Goal: Navigation & Orientation: Find specific page/section

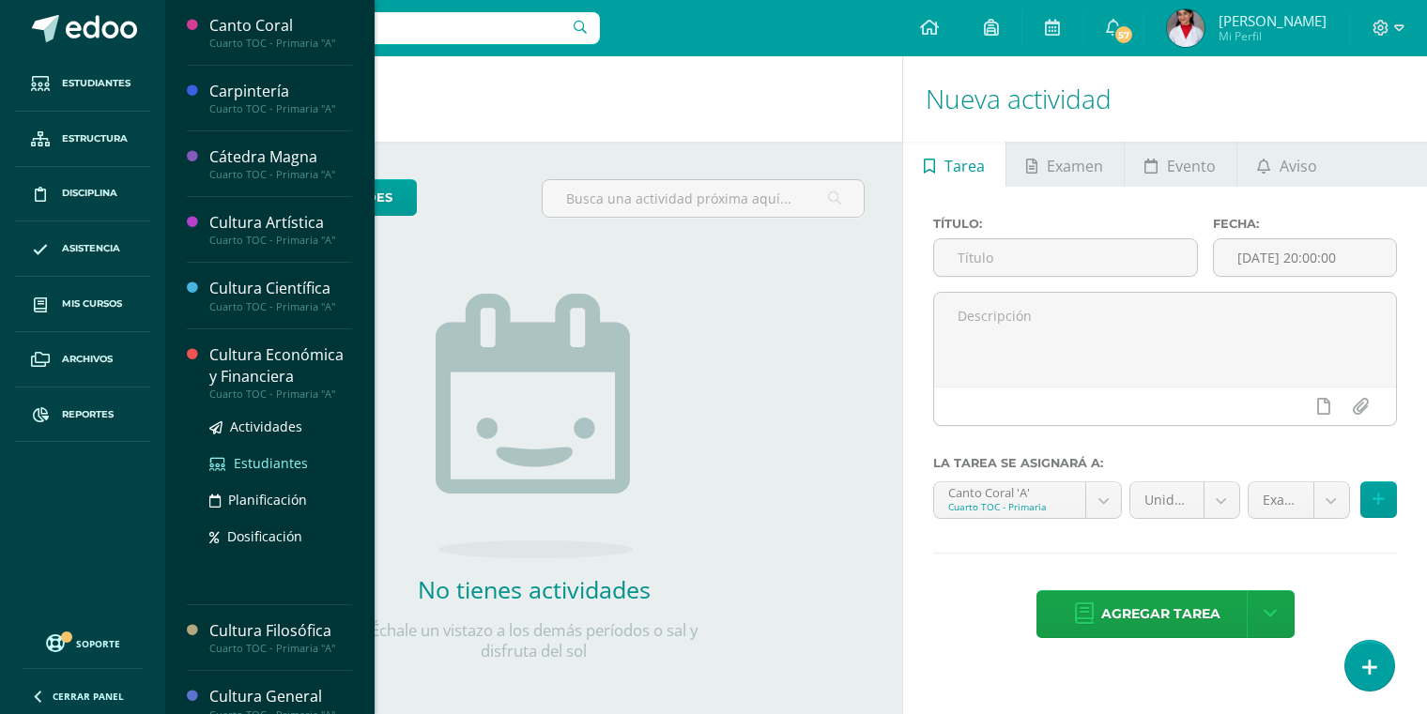
click at [279, 465] on span "Estudiantes" at bounding box center [271, 463] width 74 height 18
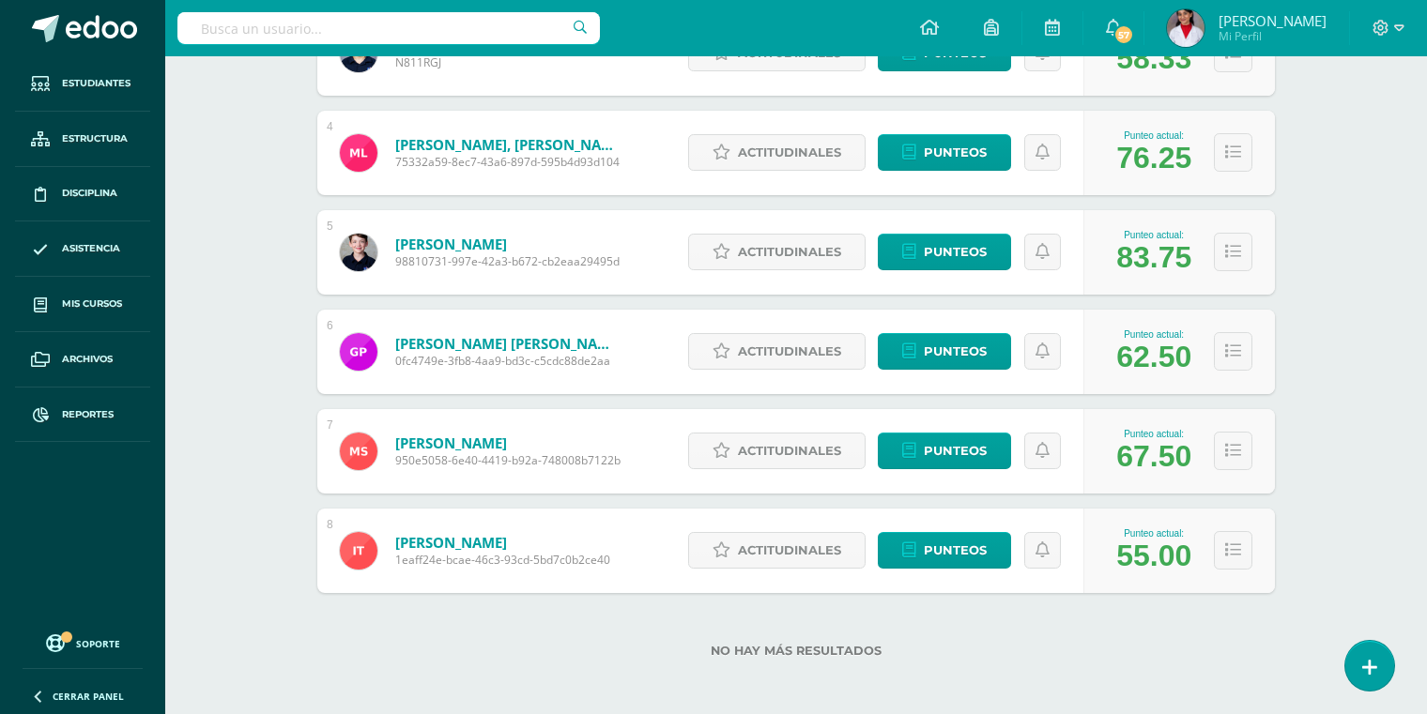
scroll to position [598, 0]
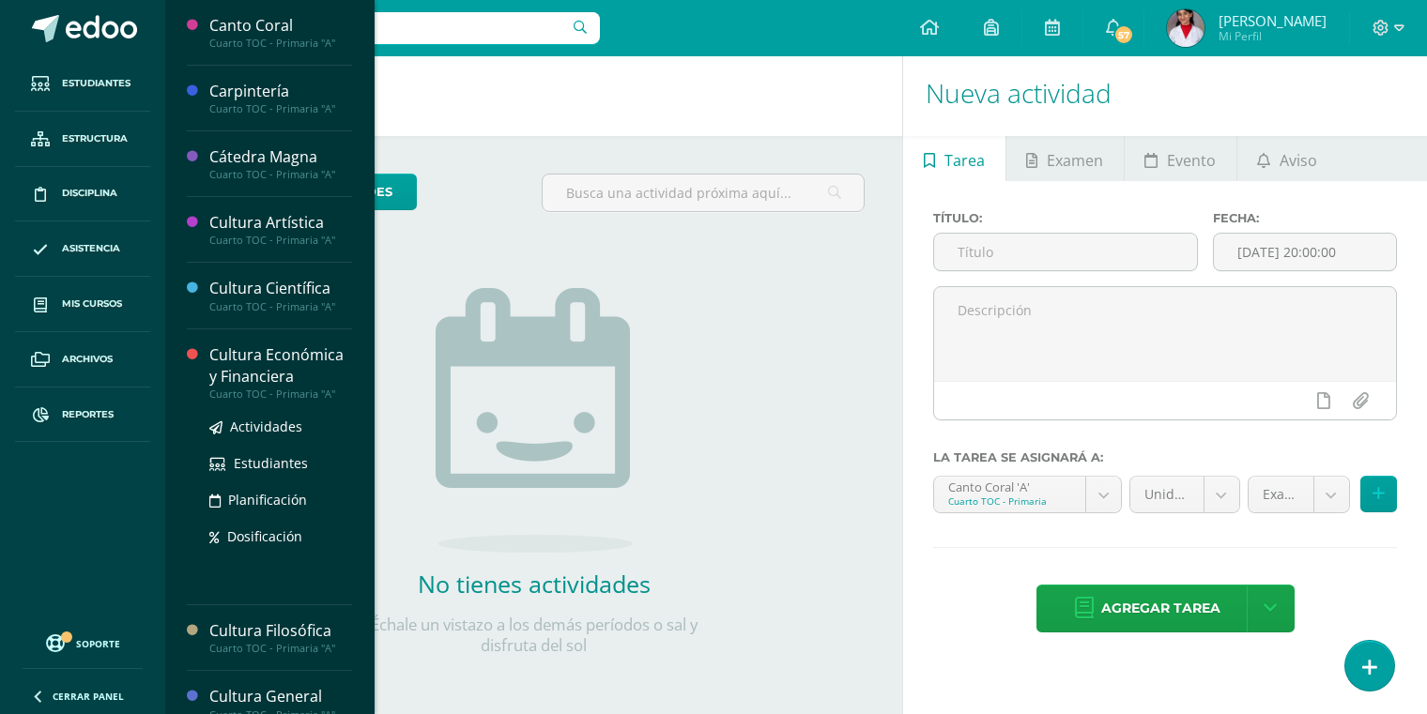
scroll to position [78, 0]
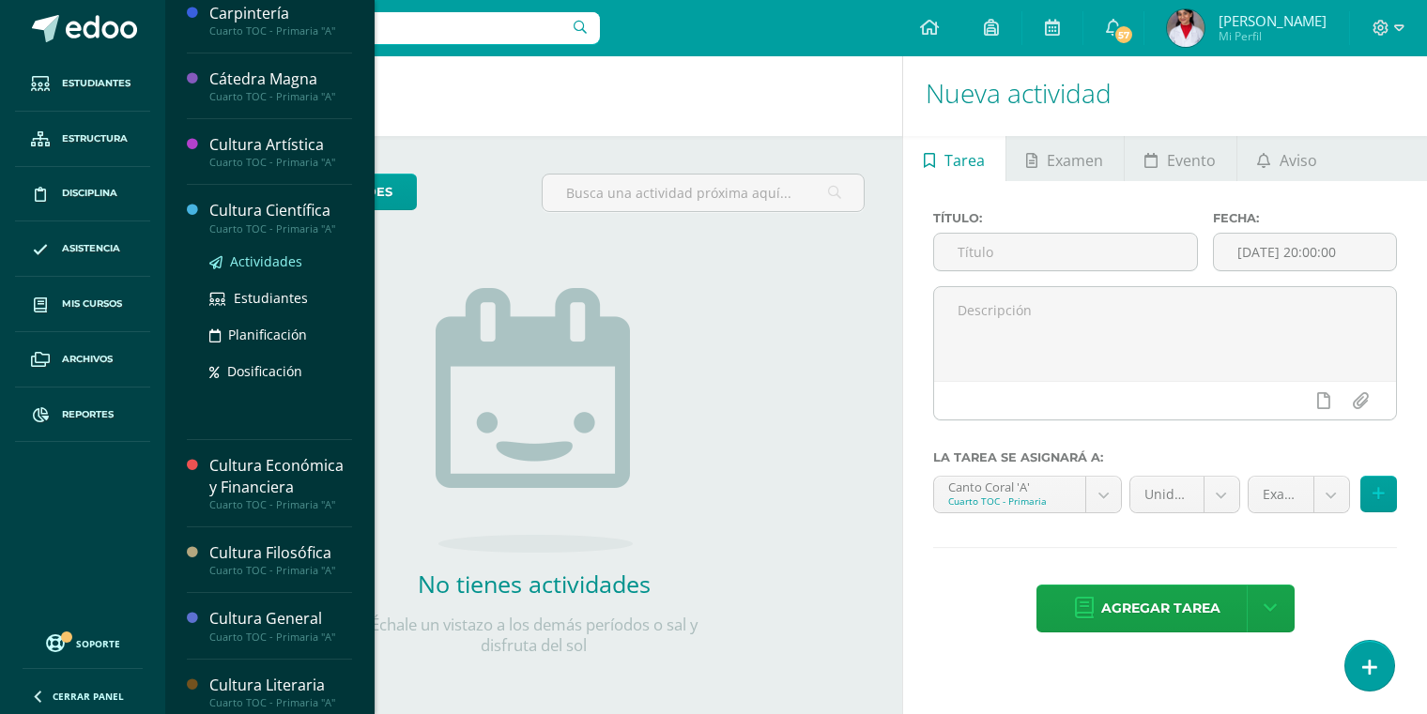
click at [274, 255] on span "Actividades" at bounding box center [266, 262] width 72 height 18
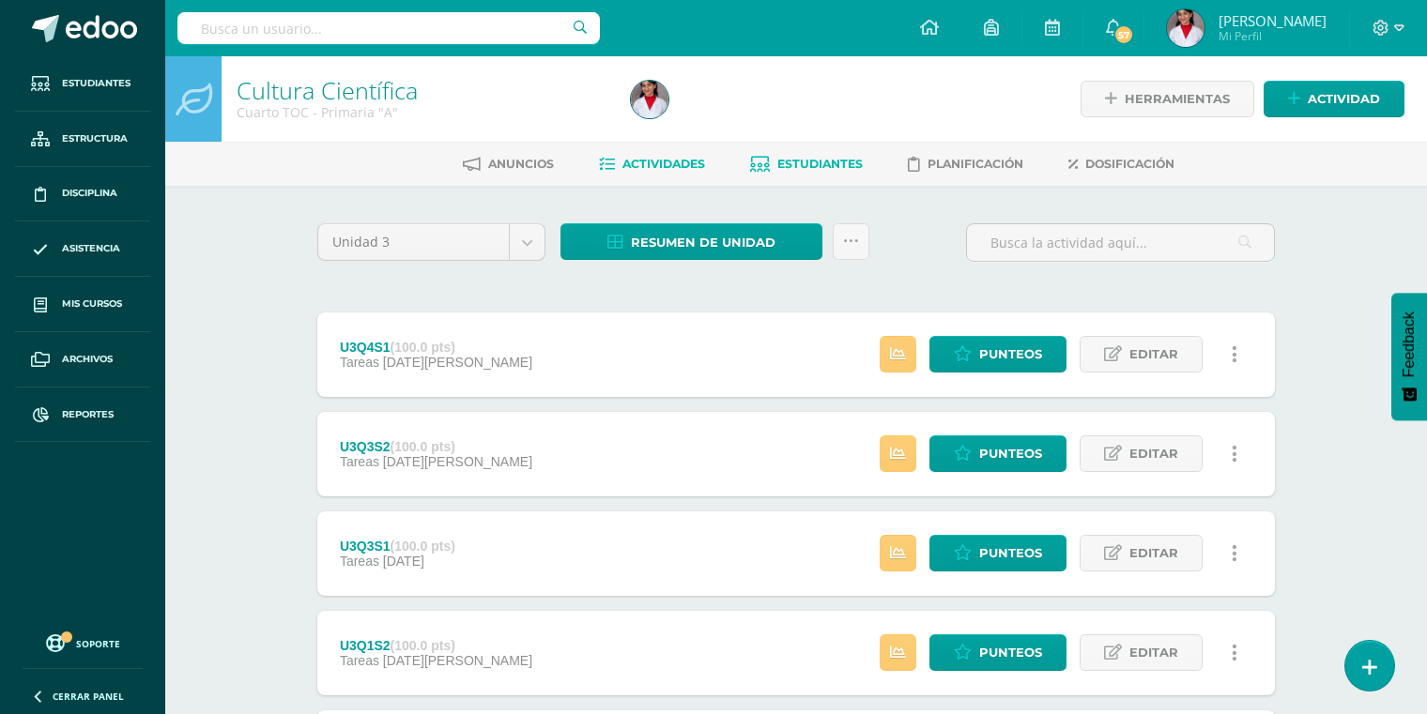
click at [816, 161] on span "Estudiantes" at bounding box center [819, 164] width 85 height 14
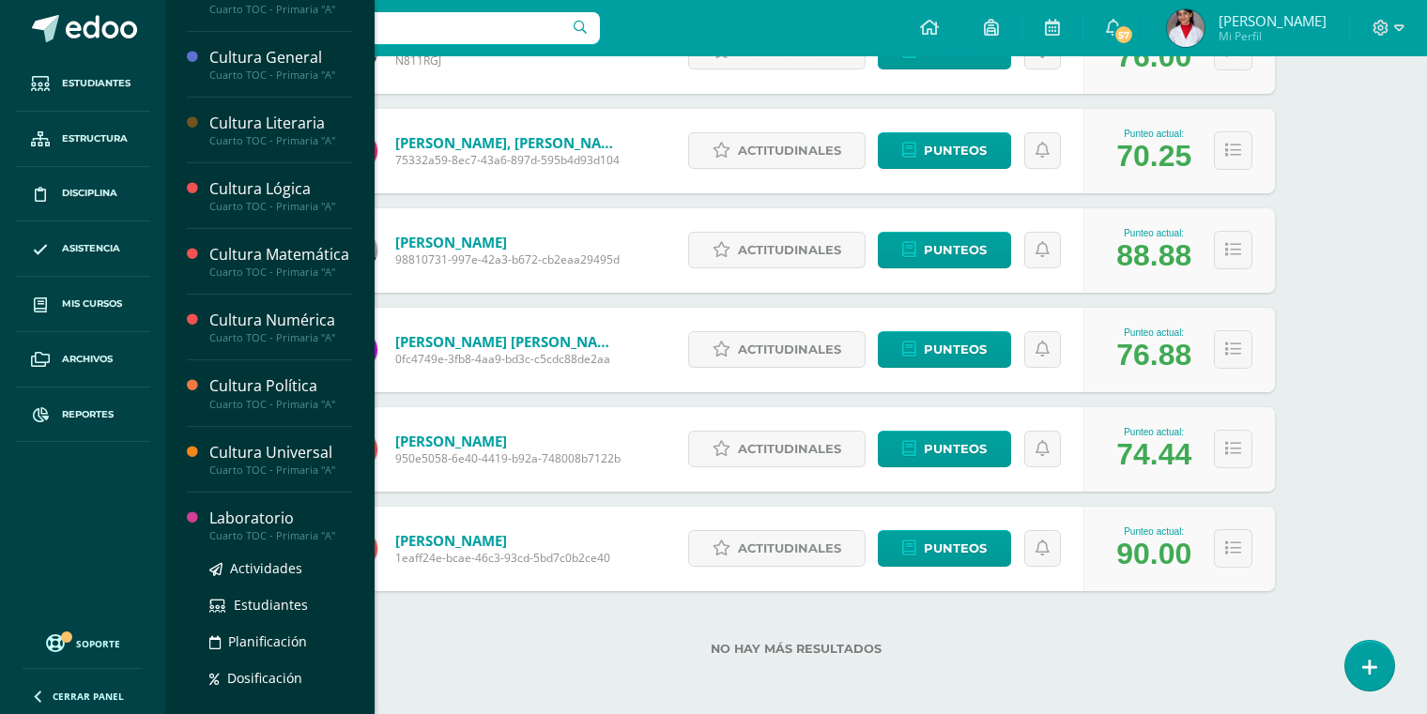
scroll to position [567, 0]
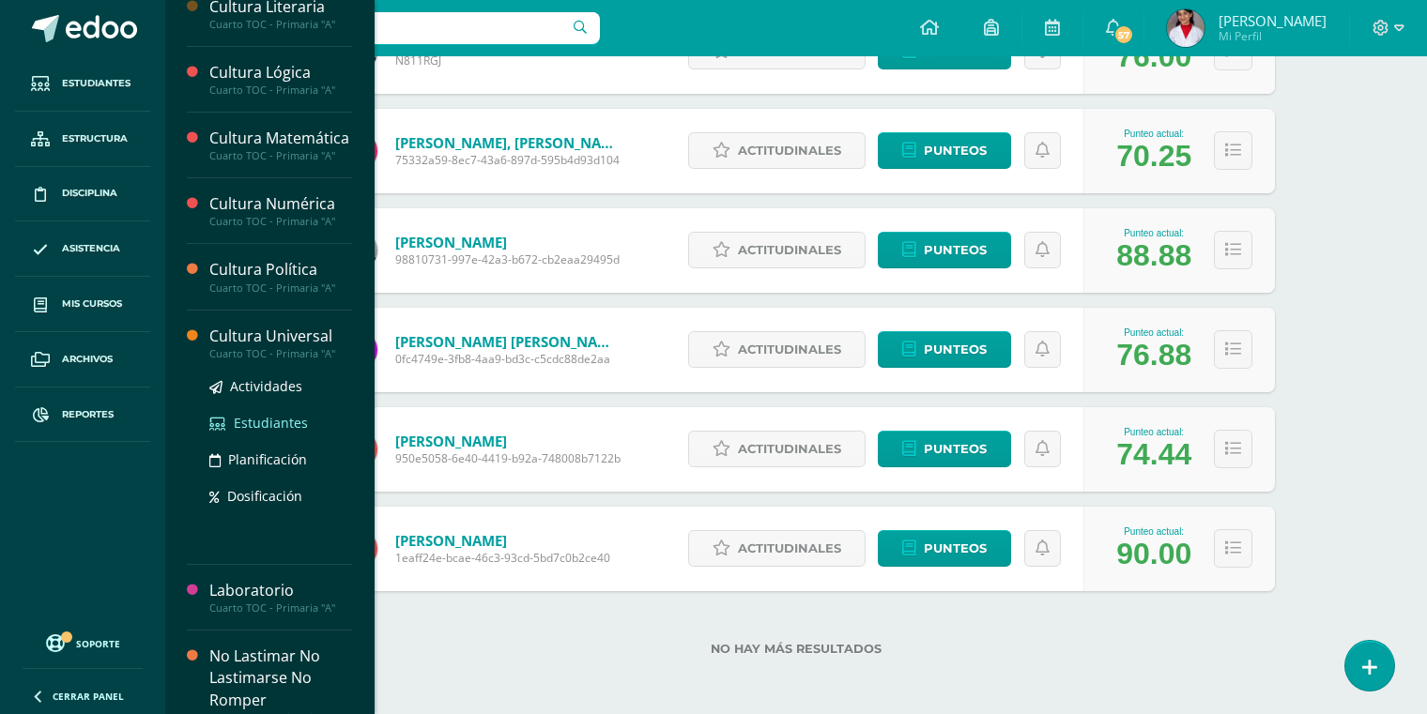
click at [270, 432] on span "Estudiantes" at bounding box center [271, 423] width 74 height 18
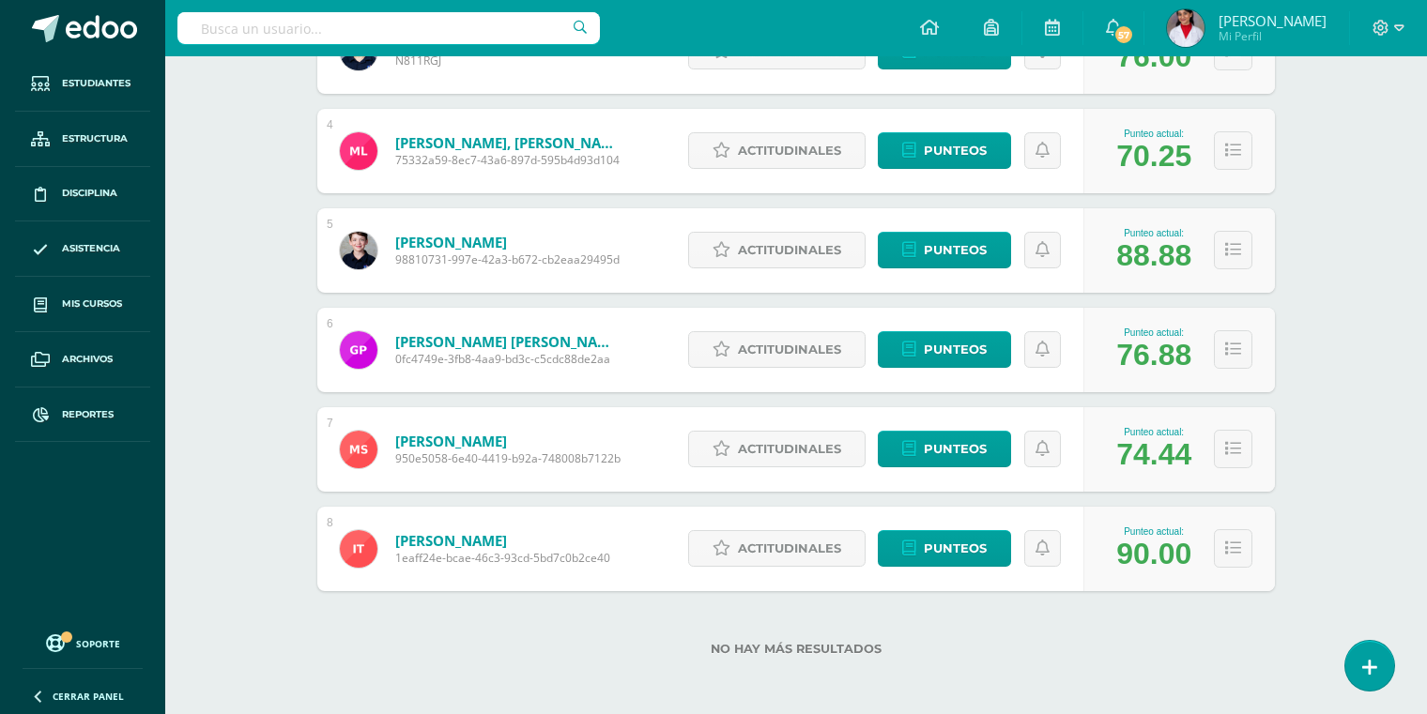
scroll to position [419, 0]
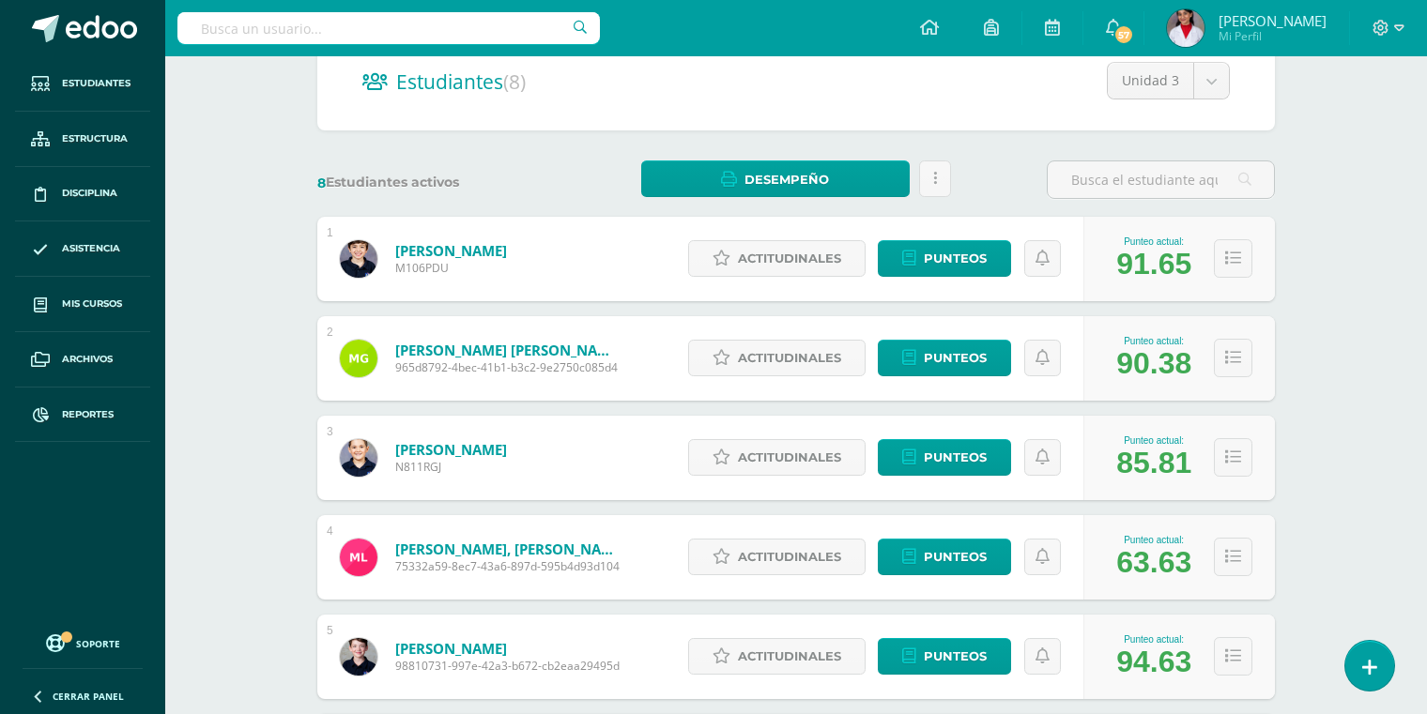
scroll to position [193, 0]
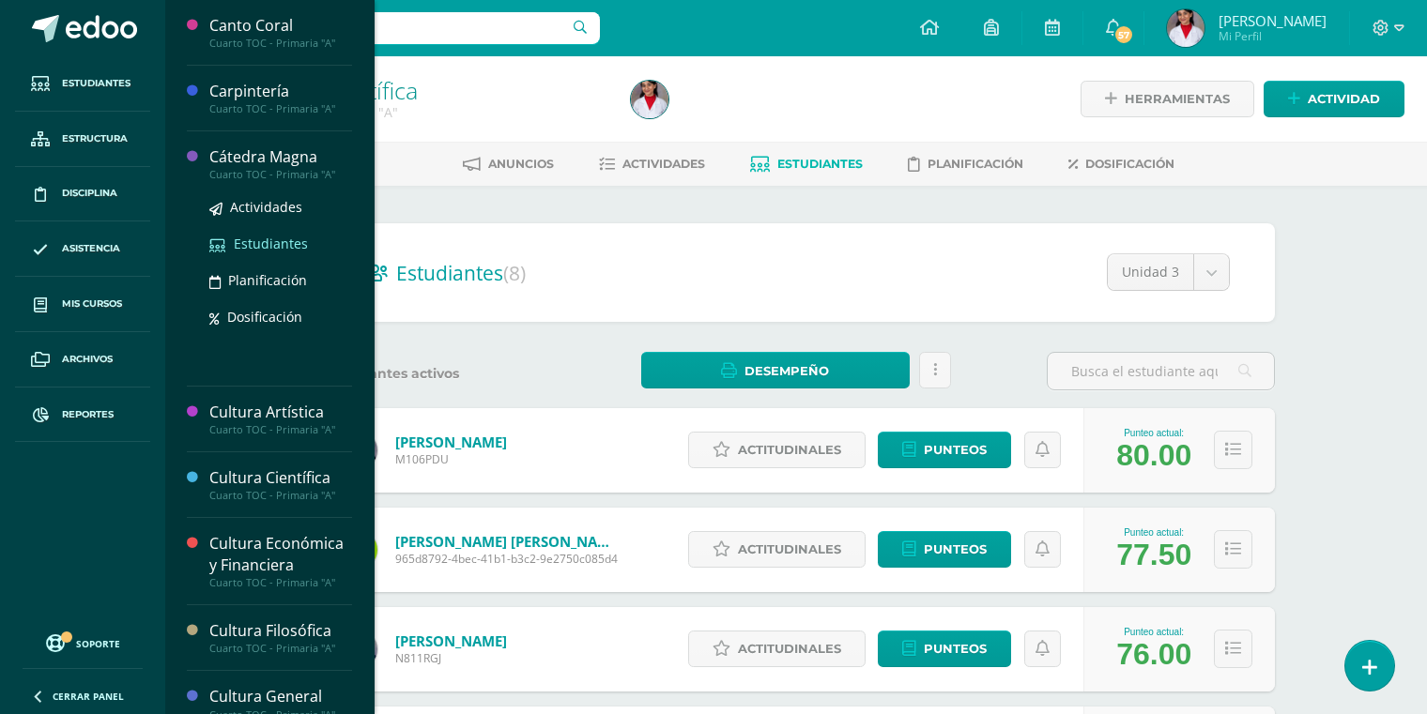
click at [276, 244] on span "Estudiantes" at bounding box center [271, 244] width 74 height 18
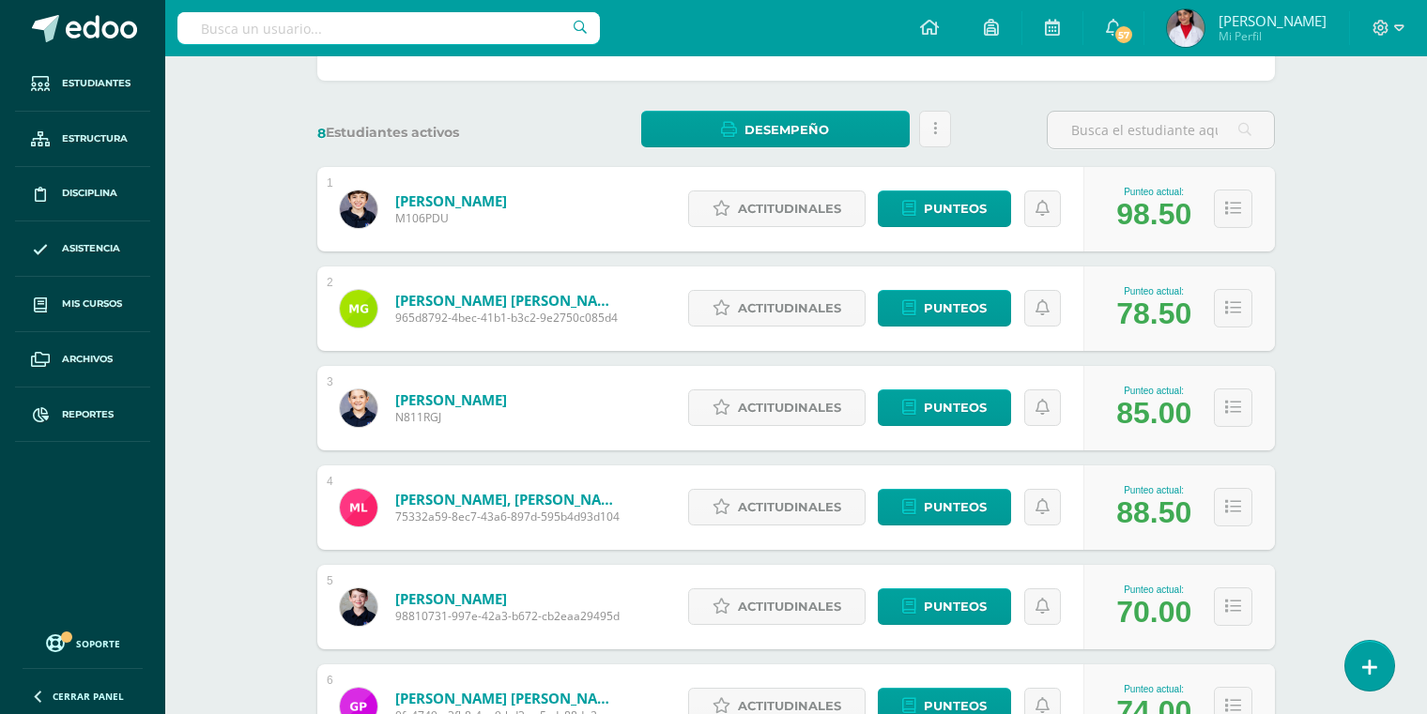
scroll to position [240, 0]
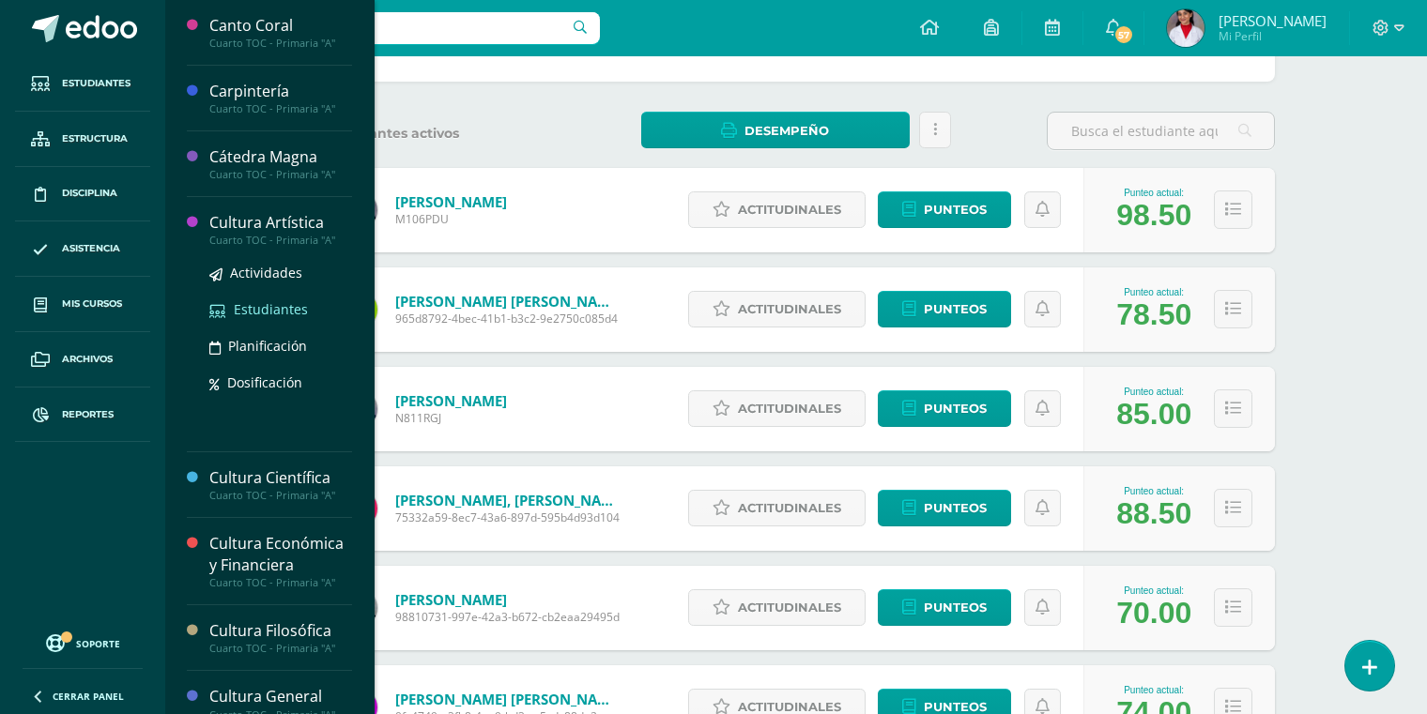
click at [273, 306] on span "Estudiantes" at bounding box center [271, 309] width 74 height 18
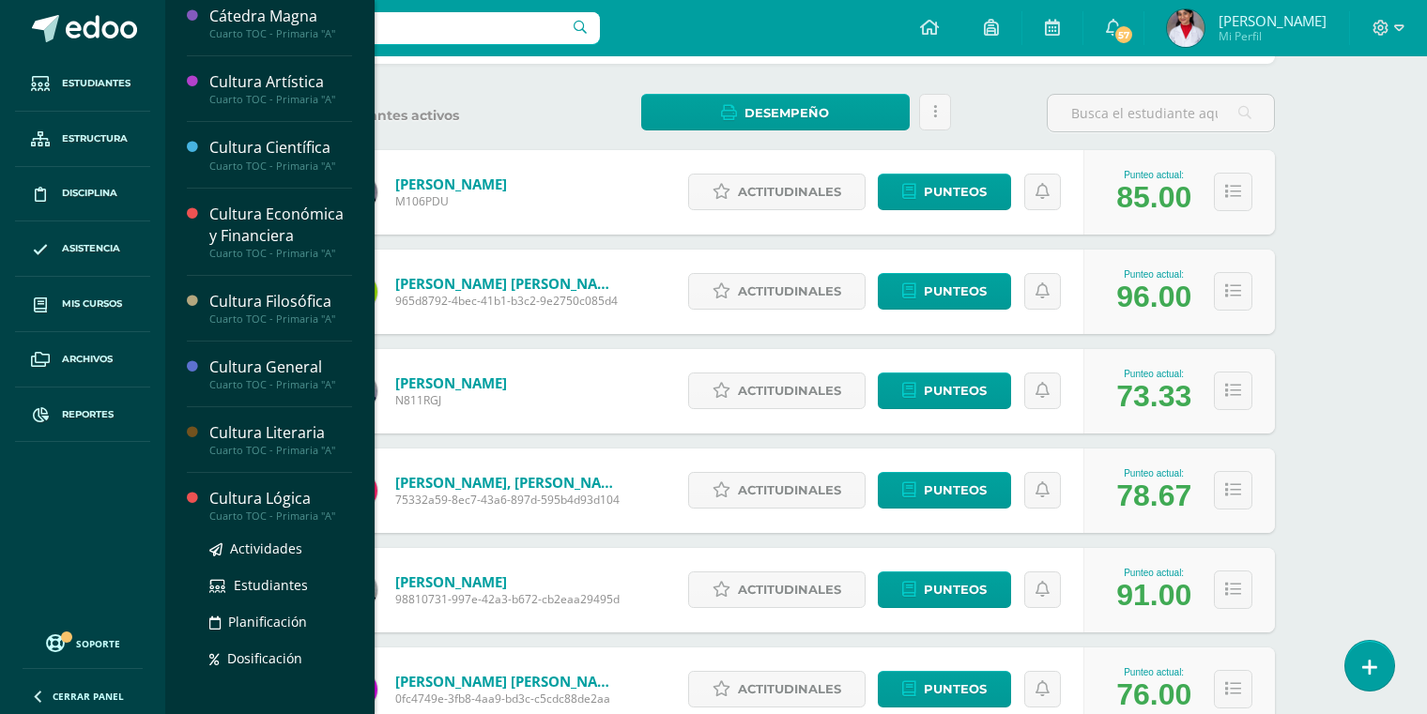
scroll to position [150, 0]
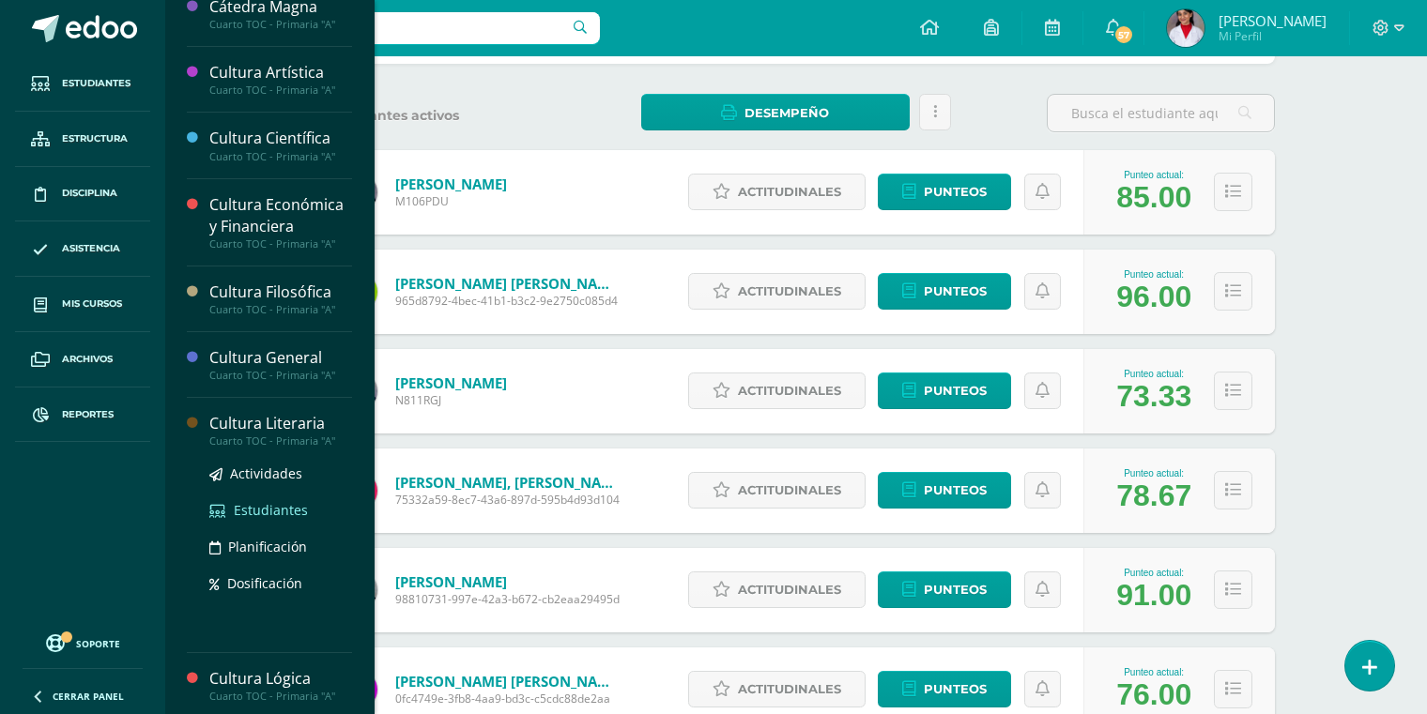
click at [273, 501] on span "Estudiantes" at bounding box center [271, 510] width 74 height 18
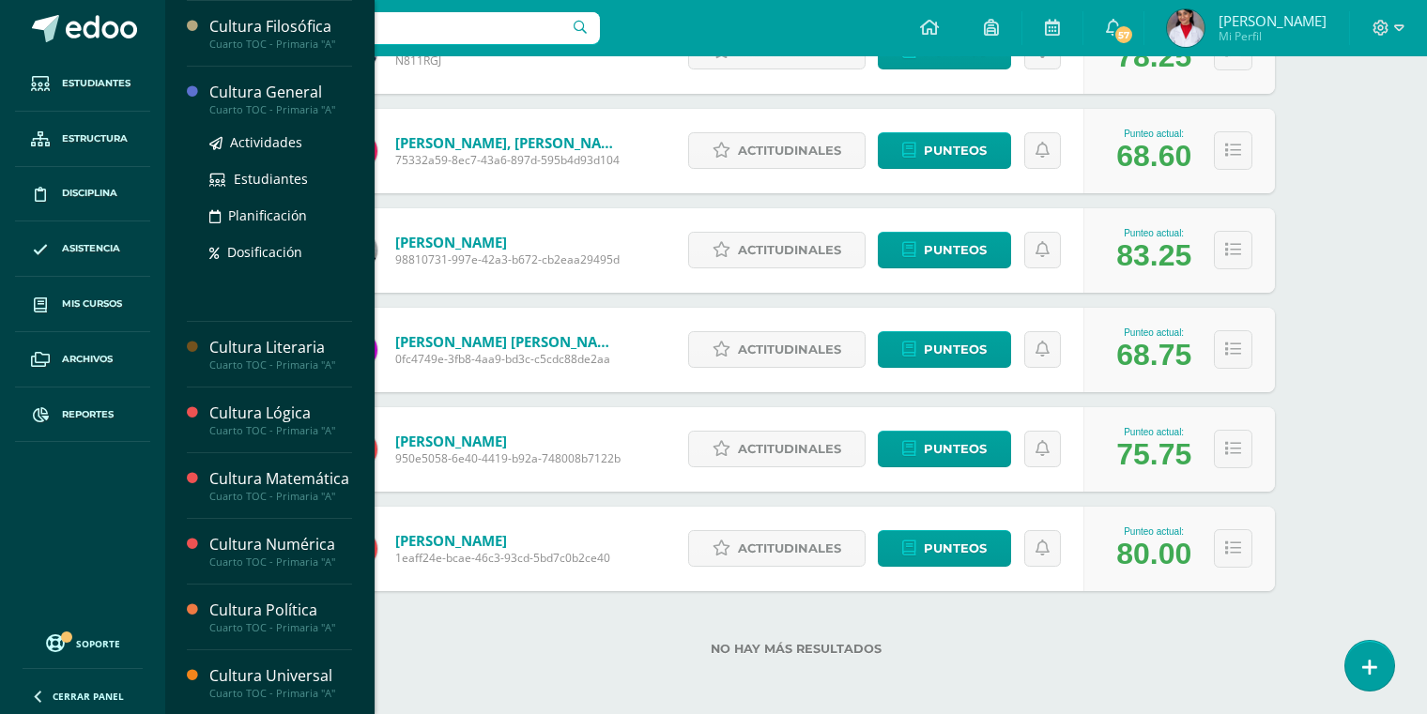
scroll to position [423, 0]
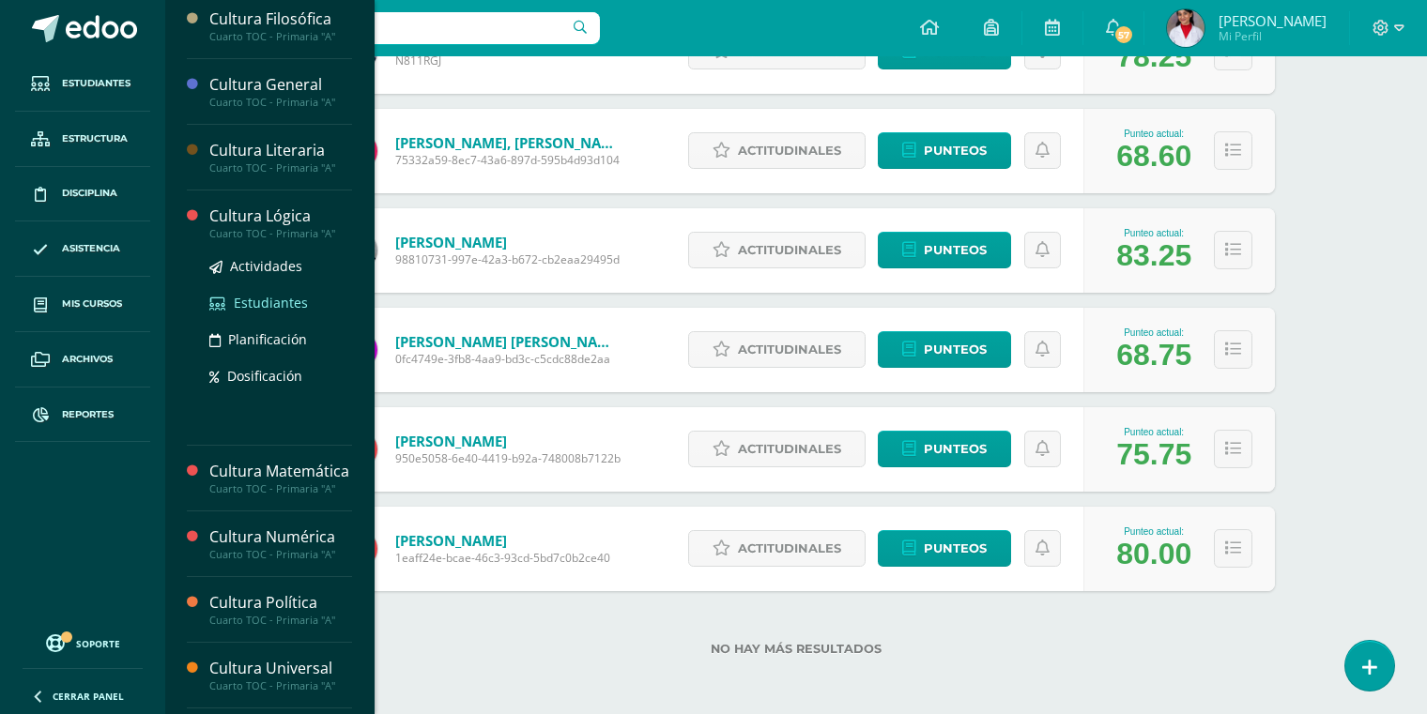
click at [268, 302] on span "Estudiantes" at bounding box center [271, 303] width 74 height 18
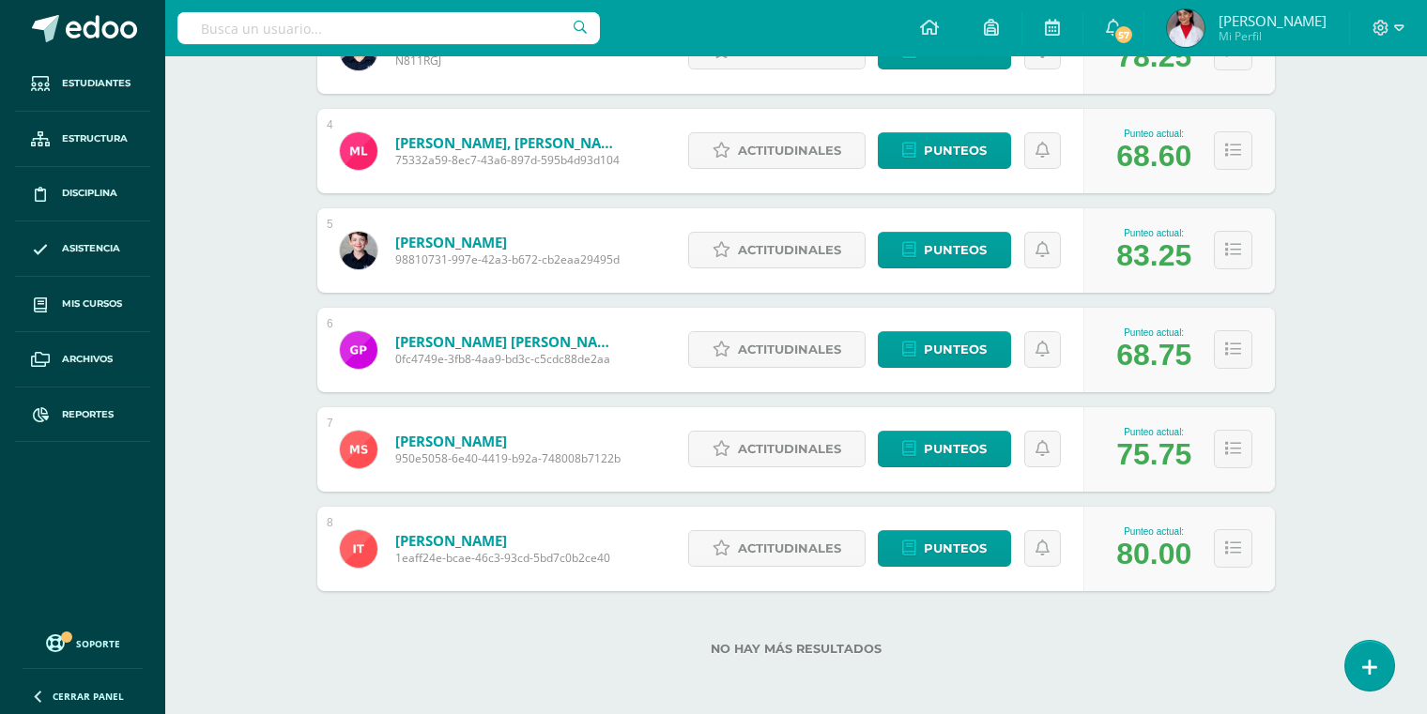
scroll to position [419, 0]
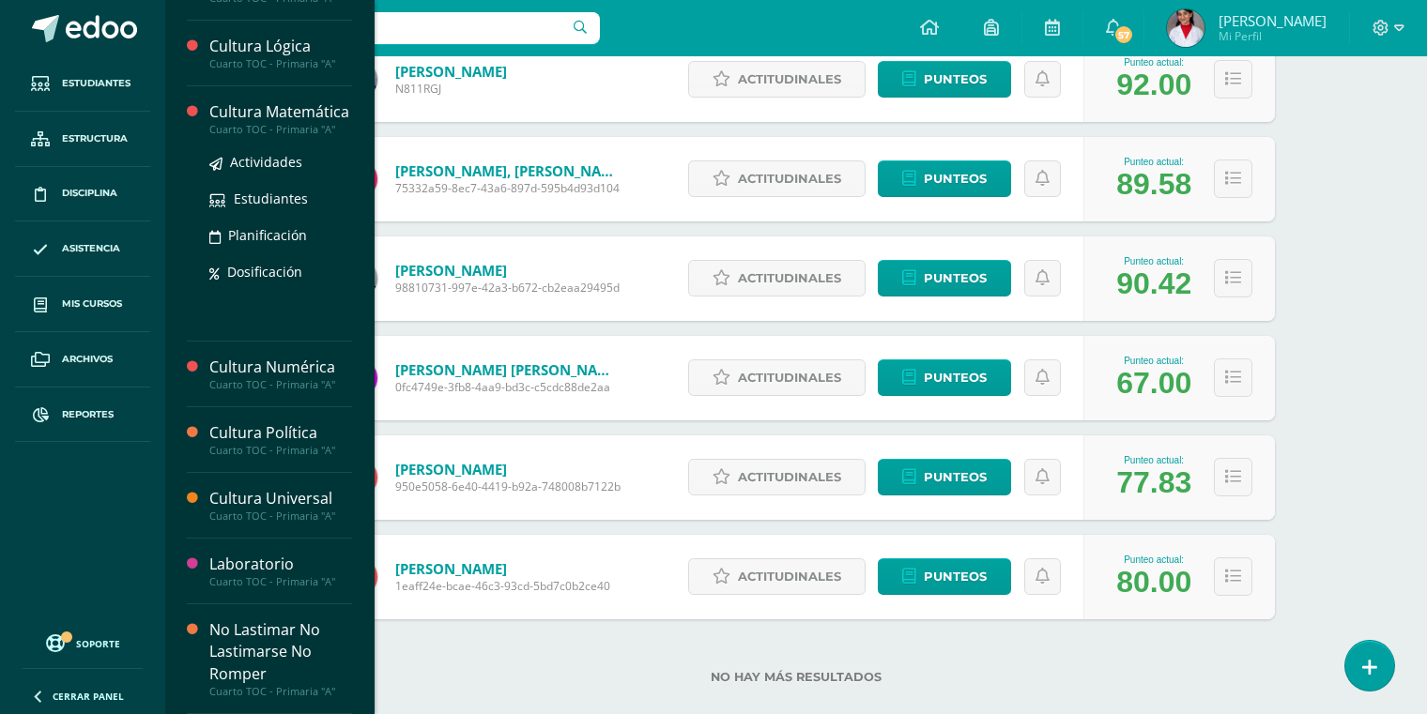
scroll to position [607, 0]
click at [269, 207] on span "Estudiantes" at bounding box center [271, 199] width 74 height 18
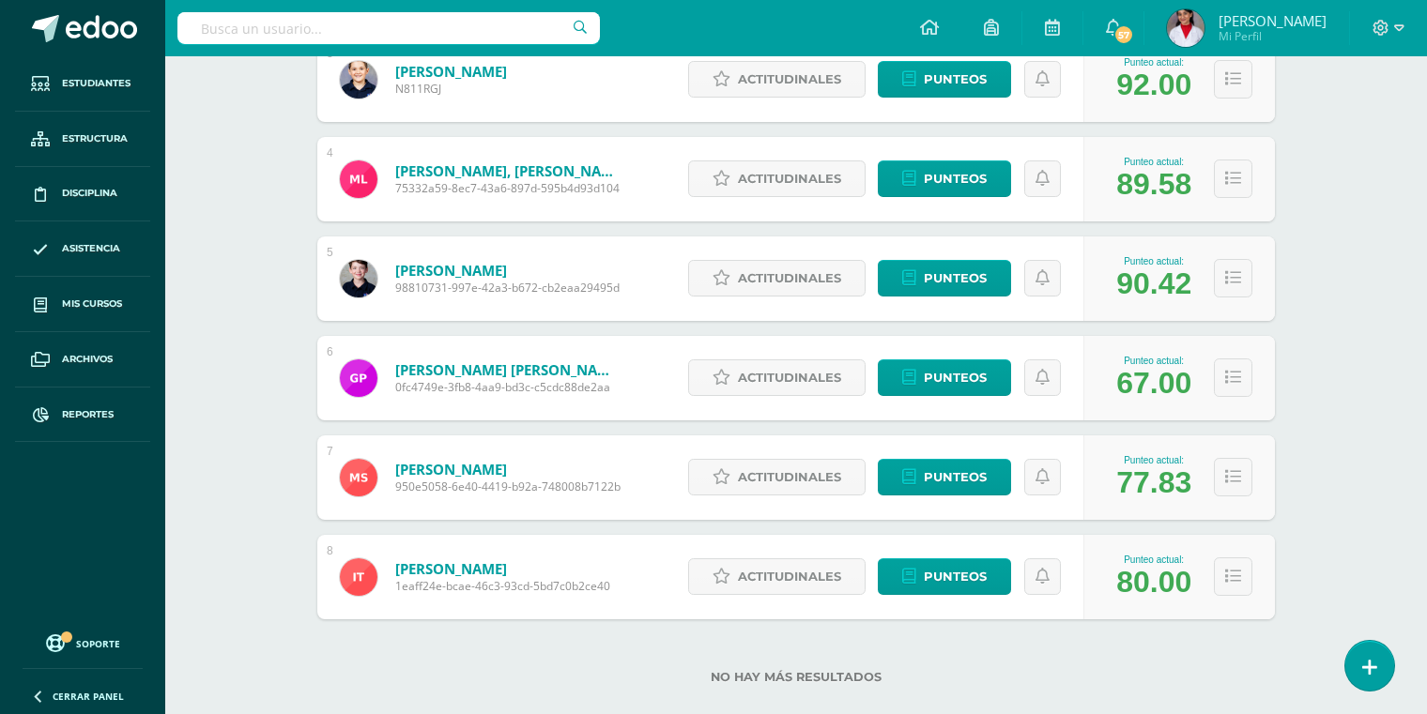
scroll to position [419, 0]
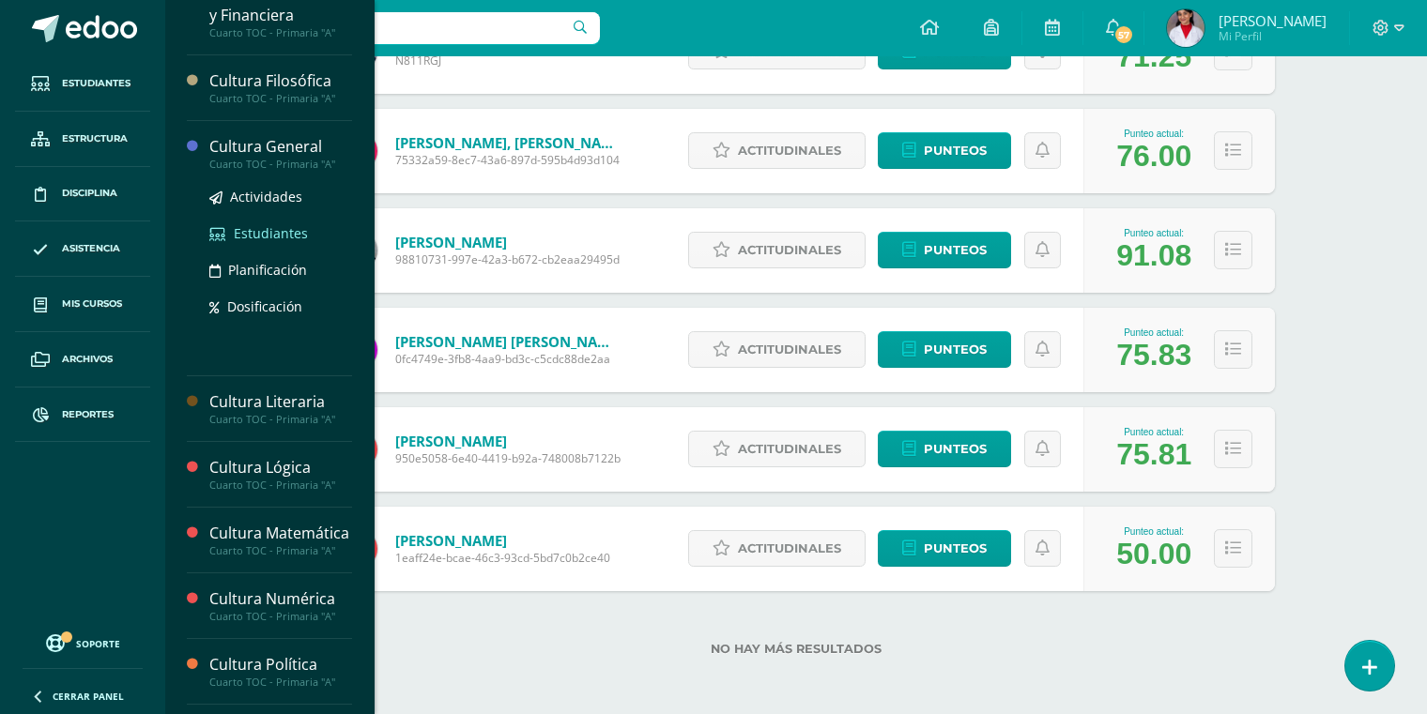
scroll to position [392, 0]
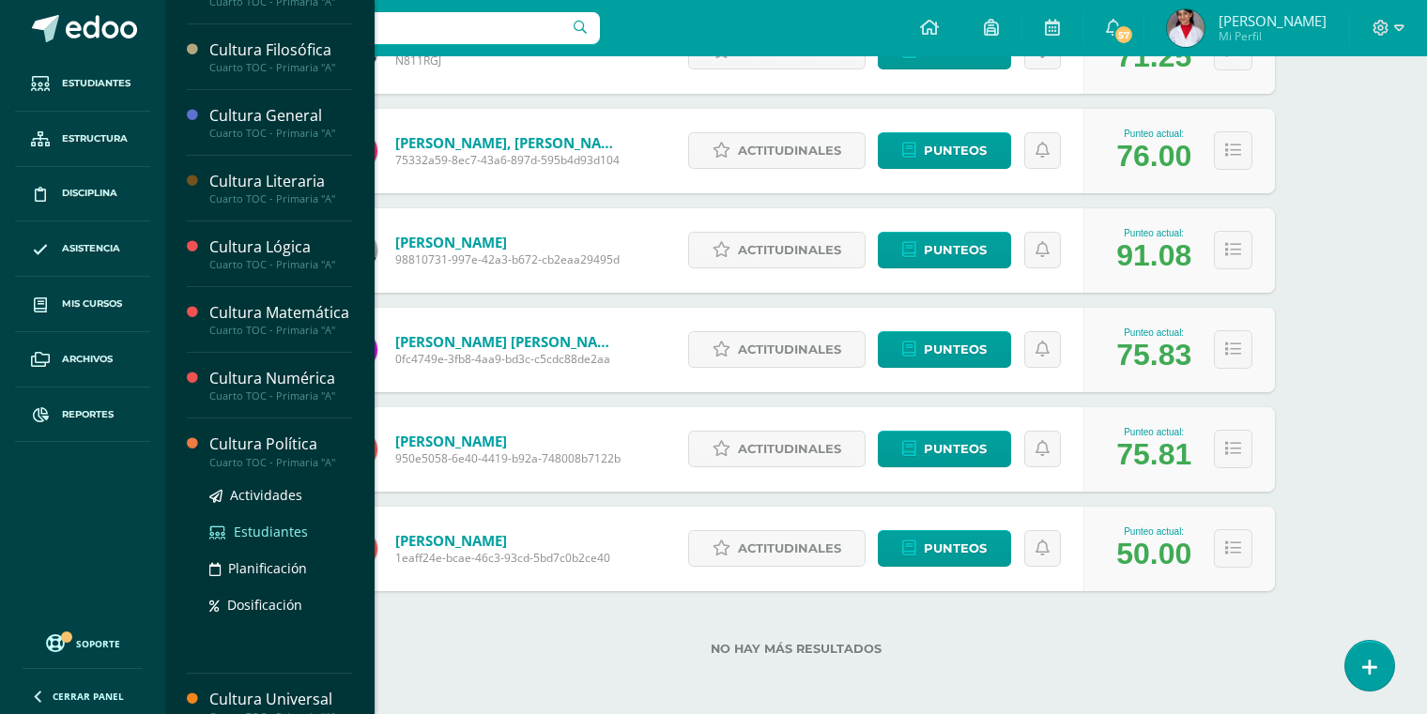
click at [272, 541] on span "Estudiantes" at bounding box center [271, 532] width 74 height 18
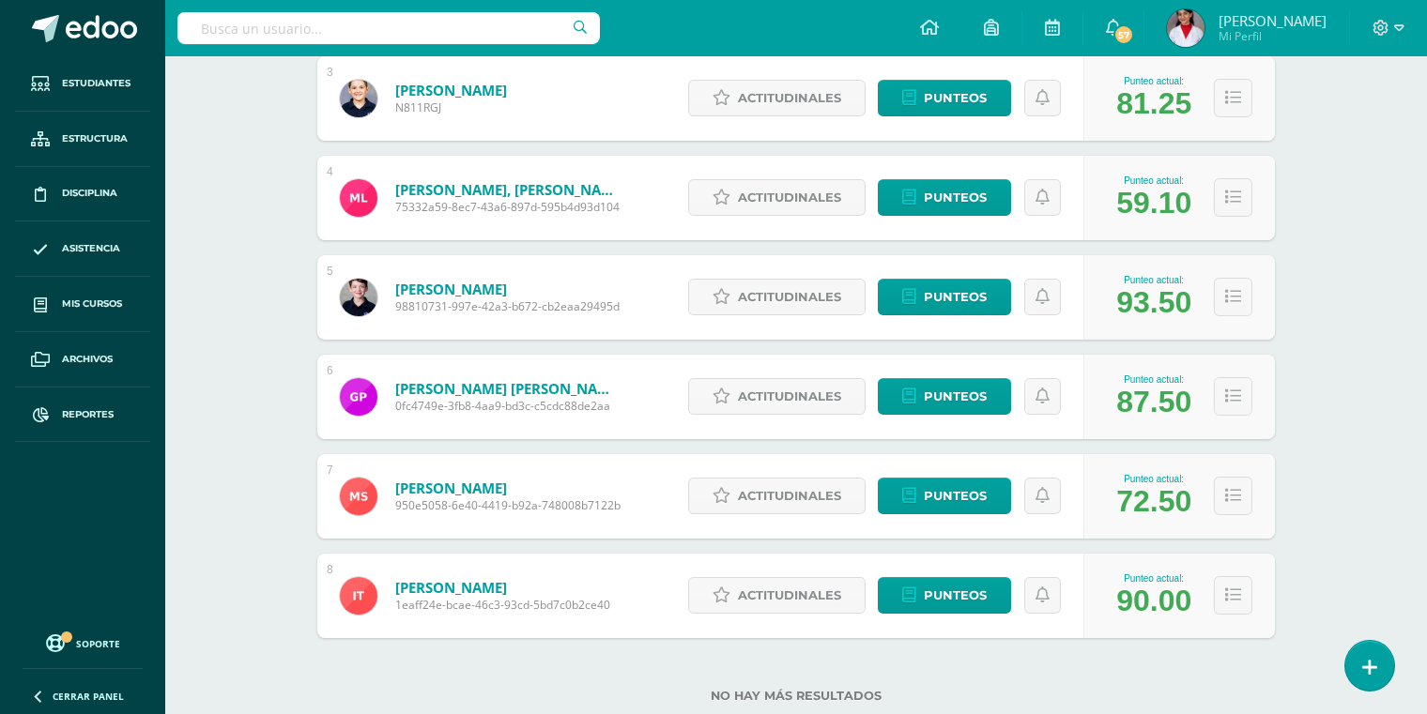
scroll to position [598, 0]
